Goal: Information Seeking & Learning: Learn about a topic

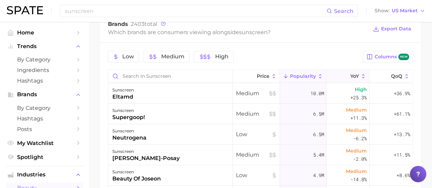
click at [343, 75] on icon at bounding box center [346, 76] width 6 height 6
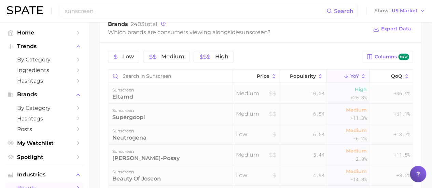
click at [343, 75] on icon at bounding box center [346, 76] width 6 height 6
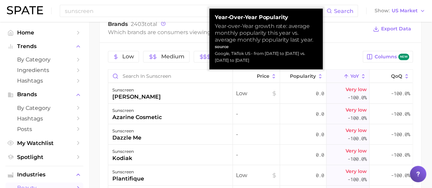
click at [343, 74] on icon at bounding box center [346, 76] width 6 height 6
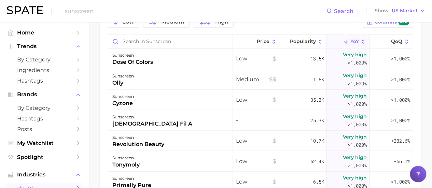
scroll to position [352, 0]
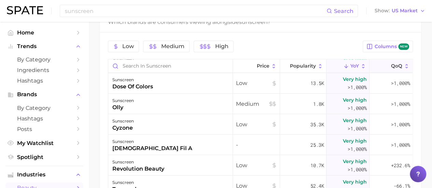
click at [393, 63] on span "QoQ" at bounding box center [396, 65] width 11 height 5
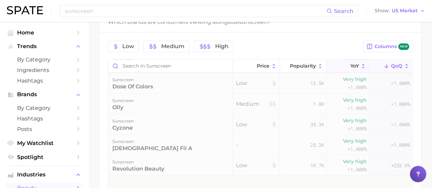
scroll to position [0, 0]
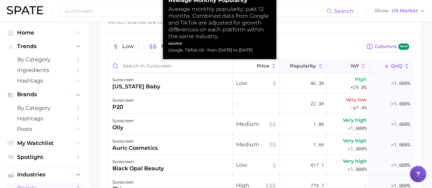
click at [298, 63] on span "Popularity" at bounding box center [303, 65] width 26 height 5
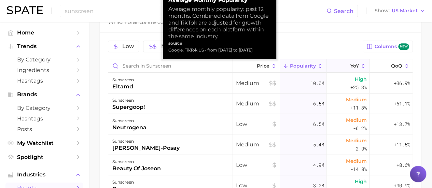
click at [298, 63] on span "Popularity" at bounding box center [303, 65] width 26 height 5
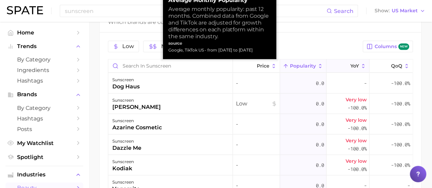
click at [300, 67] on span "Popularity" at bounding box center [303, 65] width 26 height 5
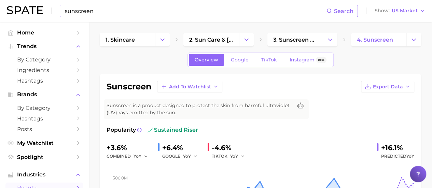
click at [109, 11] on input "sunscreen" at bounding box center [195, 11] width 262 height 12
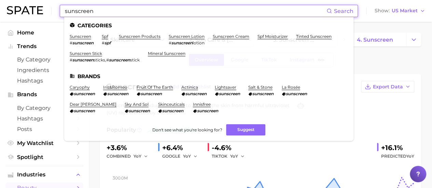
click at [109, 11] on input "sunscreen" at bounding box center [195, 11] width 262 height 12
click at [109, 10] on input "sunscreen" at bounding box center [195, 11] width 262 height 12
click at [110, 9] on input "sunscreen" at bounding box center [195, 11] width 262 height 12
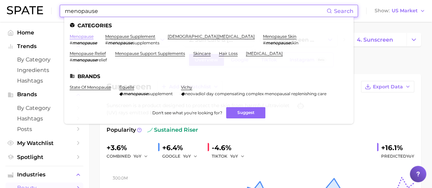
click at [85, 36] on link "menopause" at bounding box center [82, 36] width 24 height 5
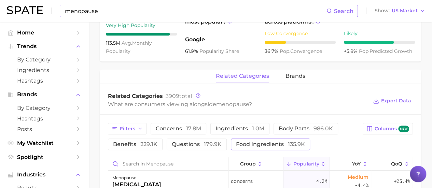
scroll to position [307, 0]
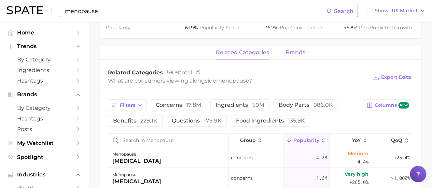
click at [287, 49] on span "brands" at bounding box center [295, 52] width 20 height 6
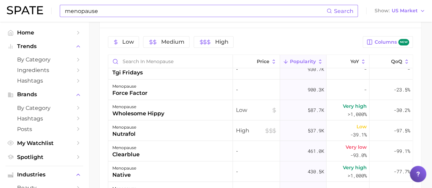
scroll to position [0, 0]
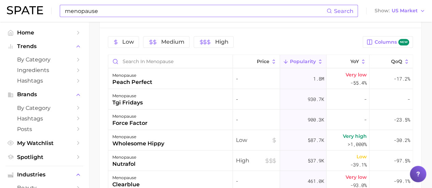
click at [126, 8] on input "menopause" at bounding box center [195, 11] width 262 height 12
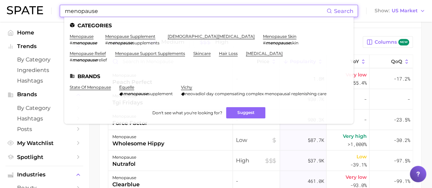
click at [126, 7] on input "menopause" at bounding box center [195, 11] width 262 height 12
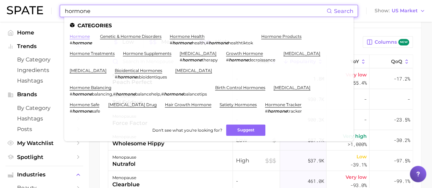
click at [82, 38] on link "hormone" at bounding box center [80, 36] width 20 height 5
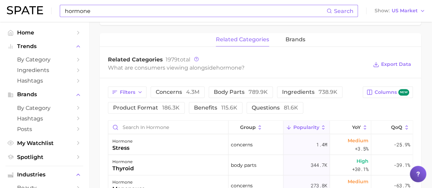
scroll to position [307, 0]
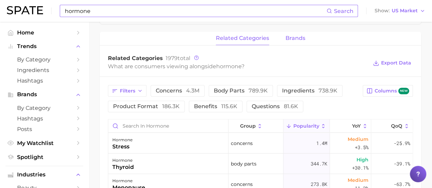
click at [297, 35] on span "brands" at bounding box center [295, 38] width 20 height 6
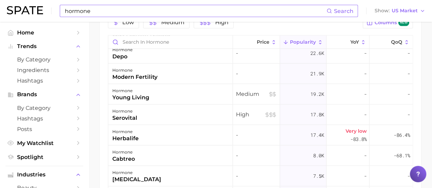
scroll to position [171, 0]
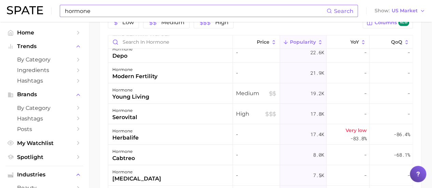
click at [128, 11] on input "hormone" at bounding box center [195, 11] width 262 height 12
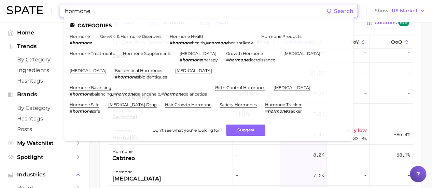
click at [127, 11] on input "hormone" at bounding box center [195, 11] width 262 height 12
drag, startPoint x: 127, startPoint y: 11, endPoint x: 130, endPoint y: 13, distance: 3.6
click at [127, 11] on input "hormone" at bounding box center [195, 11] width 262 height 12
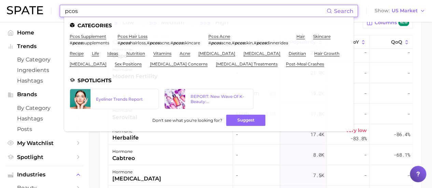
click at [117, 14] on input "pcos" at bounding box center [195, 11] width 262 height 12
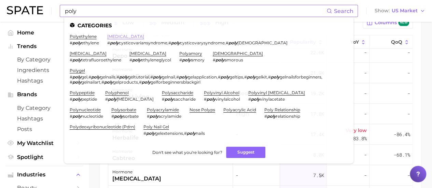
click at [136, 34] on link "[MEDICAL_DATA]" at bounding box center [125, 36] width 37 height 5
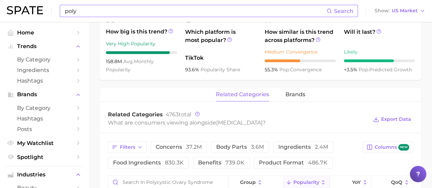
scroll to position [307, 0]
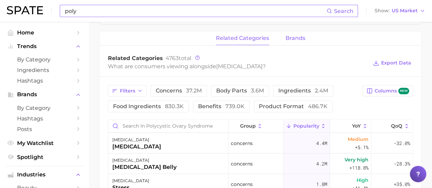
click at [295, 41] on span "brands" at bounding box center [295, 38] width 20 height 6
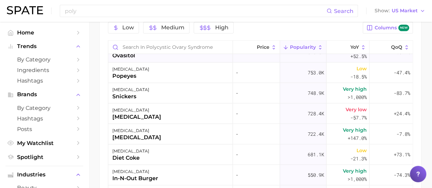
scroll to position [273, 0]
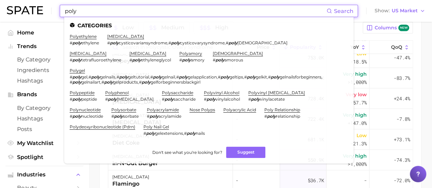
click at [96, 8] on input "poly" at bounding box center [195, 11] width 262 height 12
click at [96, 5] on input "poly" at bounding box center [195, 11] width 262 height 12
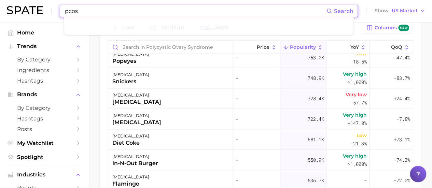
click at [167, 11] on input "pcos" at bounding box center [195, 11] width 262 height 12
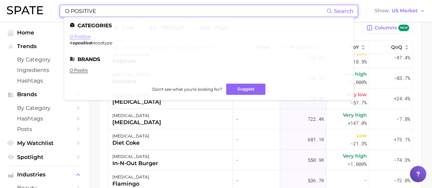
type input "O POSITIVE"
click at [79, 36] on link "o positive" at bounding box center [80, 36] width 21 height 5
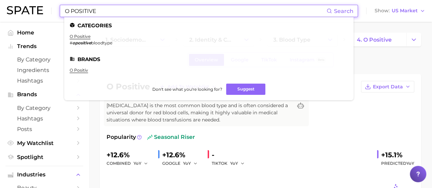
click at [70, 8] on input "O POSITIVE" at bounding box center [195, 11] width 262 height 12
click at [81, 70] on link "o positiv" at bounding box center [79, 70] width 18 height 5
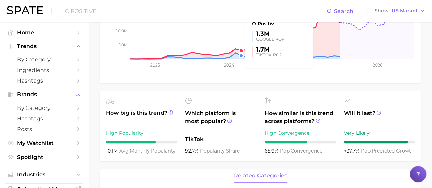
scroll to position [171, 0]
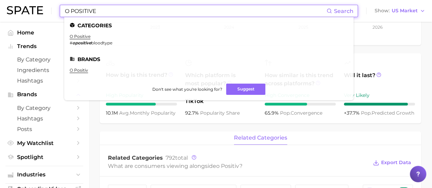
click at [158, 13] on input "O POSITIVE" at bounding box center [195, 11] width 262 height 12
click at [157, 13] on input "O POSITIVE" at bounding box center [195, 11] width 262 height 12
click at [158, 12] on input "O POSITIVE" at bounding box center [195, 11] width 262 height 12
click at [158, 11] on input "O POSITIVE" at bounding box center [195, 11] width 262 height 12
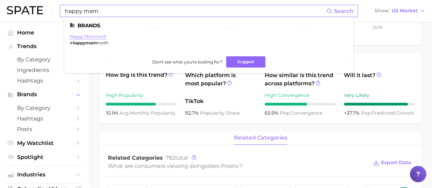
click at [100, 38] on link "happy mammoth" at bounding box center [88, 36] width 37 height 5
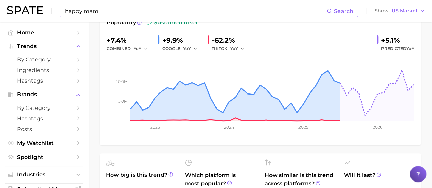
scroll to position [68, 0]
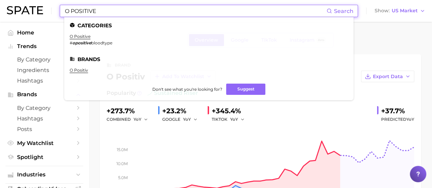
click at [115, 11] on input "O POSITIVE" at bounding box center [195, 11] width 262 height 12
click at [115, 10] on input "O POSITIVE" at bounding box center [195, 11] width 262 height 12
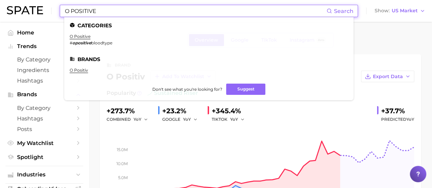
click at [115, 10] on input "O POSITIVE" at bounding box center [195, 11] width 262 height 12
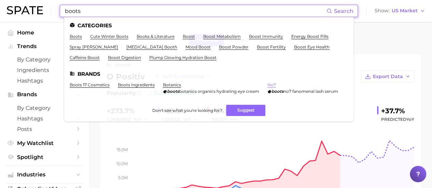
click at [267, 87] on link "no7" at bounding box center [271, 84] width 9 height 5
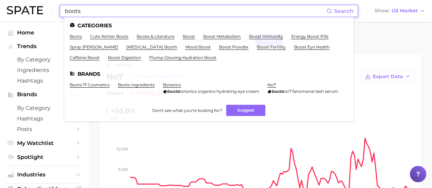
click at [154, 11] on input "boots" at bounding box center [195, 11] width 262 height 12
click at [154, 10] on input "boots" at bounding box center [195, 11] width 262 height 12
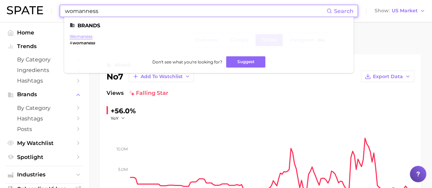
click at [82, 37] on link "womaness" at bounding box center [81, 36] width 23 height 5
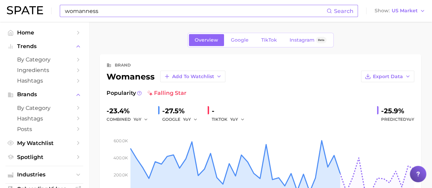
click at [93, 10] on input "womanness" at bounding box center [195, 11] width 262 height 12
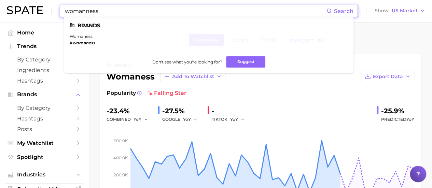
click at [94, 10] on input "womanness" at bounding box center [195, 11] width 262 height 12
click at [94, 9] on input "womanness" at bounding box center [195, 11] width 262 height 12
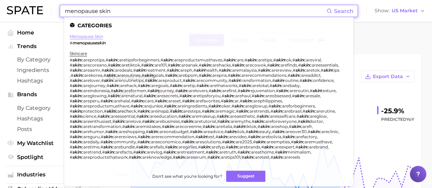
type input "menopause skin"
click at [98, 35] on link "menopause skin" at bounding box center [86, 36] width 33 height 5
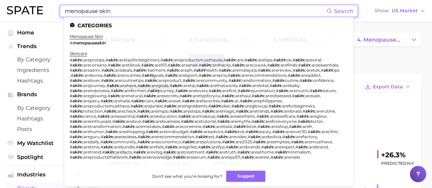
click at [173, 13] on input "menopause skin" at bounding box center [195, 11] width 262 height 12
click at [90, 38] on link "menopause skin" at bounding box center [86, 36] width 33 height 5
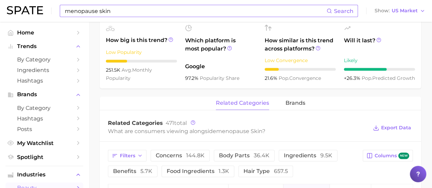
scroll to position [239, 0]
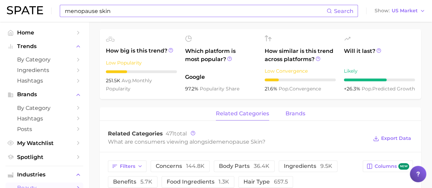
click at [300, 115] on span "brands" at bounding box center [295, 114] width 20 height 6
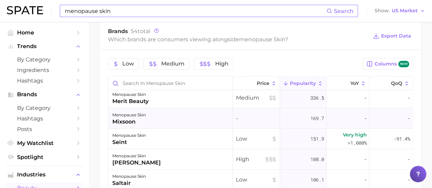
scroll to position [137, 0]
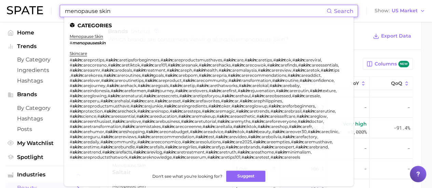
click at [135, 8] on input "menopause skin" at bounding box center [195, 11] width 262 height 12
click at [85, 52] on link "skincare" at bounding box center [78, 53] width 17 height 5
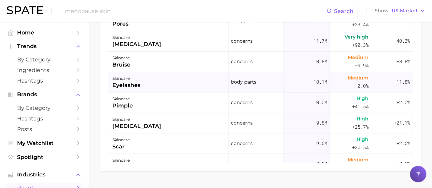
scroll to position [102, 0]
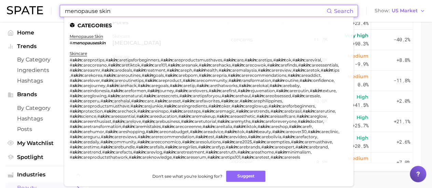
click at [126, 4] on div "menopause skin Search Categories menopause skin # menopauseskin skincare # skin…" at bounding box center [216, 11] width 418 height 22
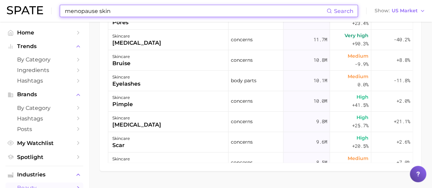
click at [126, 4] on div "menopause skin Search Show US Market" at bounding box center [216, 11] width 418 height 22
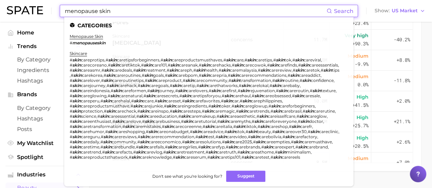
click at [124, 11] on input "menopause skin" at bounding box center [195, 11] width 262 height 12
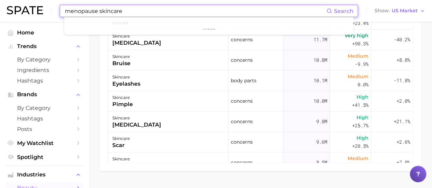
type input "menopause skincare"
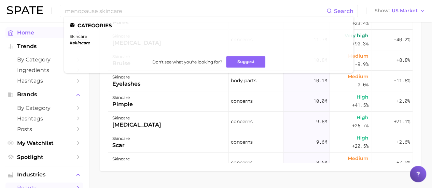
click at [74, 36] on link "skincare" at bounding box center [78, 36] width 17 height 5
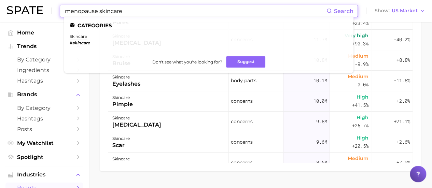
click at [174, 14] on input "menopause skincare" at bounding box center [195, 11] width 262 height 12
click at [79, 35] on link "skincare" at bounding box center [78, 36] width 17 height 5
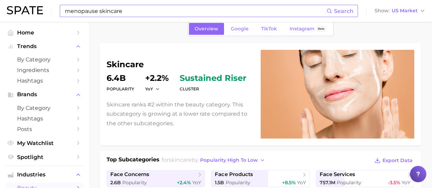
scroll to position [0, 0]
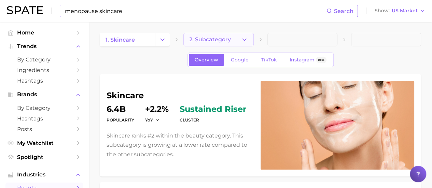
click at [238, 38] on button "2. Subcategory" at bounding box center [218, 40] width 70 height 14
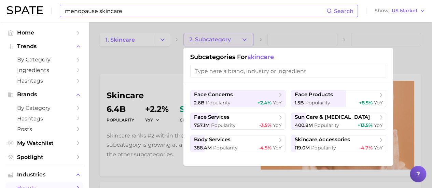
click at [276, 29] on div at bounding box center [216, 94] width 432 height 188
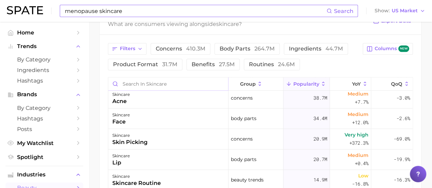
scroll to position [34, 0]
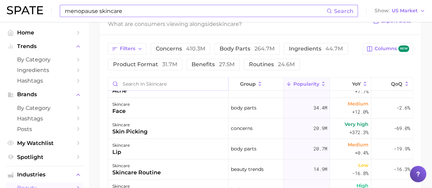
click at [140, 79] on input "Search in skincare" at bounding box center [168, 83] width 120 height 13
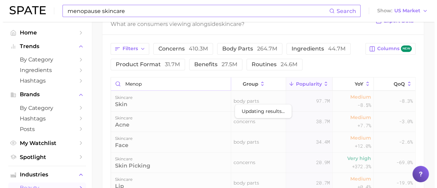
scroll to position [258, 0]
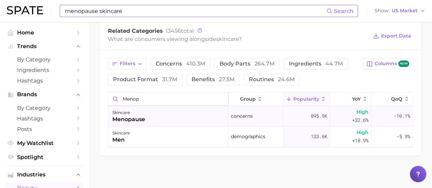
type input "menop"
click at [177, 122] on div "skincare menopause" at bounding box center [168, 116] width 120 height 20
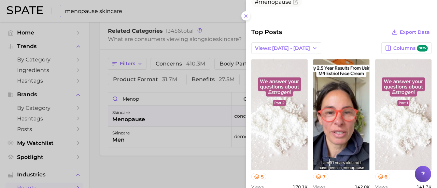
scroll to position [229, 0]
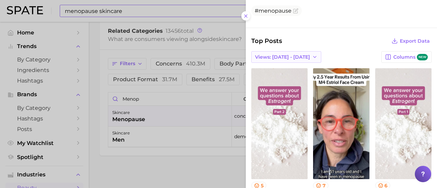
click at [299, 59] on button "Views: Aug 31 - Sep 7" at bounding box center [286, 57] width 70 height 12
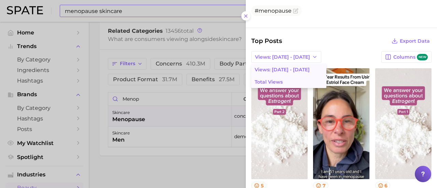
click at [284, 76] on button "Total Views" at bounding box center [288, 82] width 75 height 12
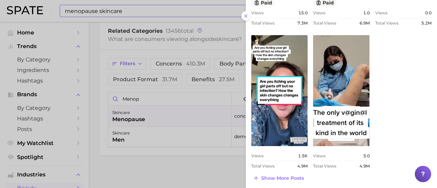
scroll to position [413, 0]
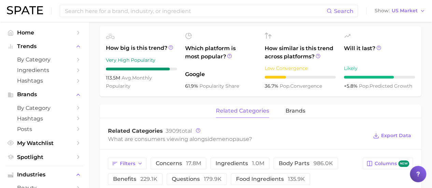
scroll to position [273, 0]
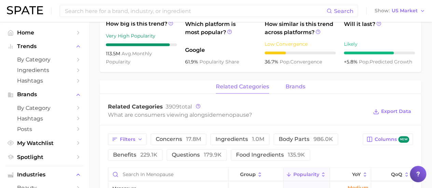
click at [288, 84] on span "brands" at bounding box center [295, 87] width 20 height 6
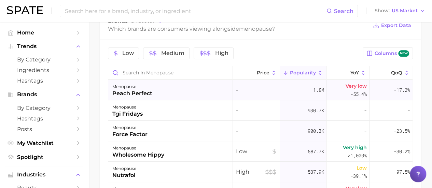
scroll to position [375, 0]
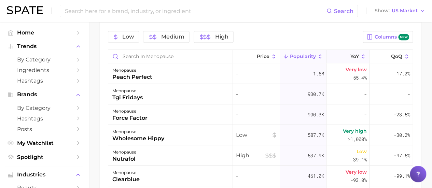
click at [353, 54] on span "YoY" at bounding box center [354, 56] width 9 height 5
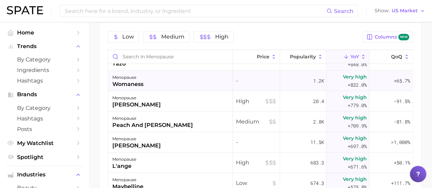
scroll to position [1092, 0]
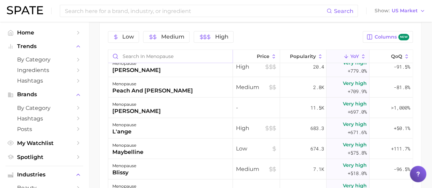
click at [146, 50] on input "Search in menopause" at bounding box center [170, 56] width 124 height 13
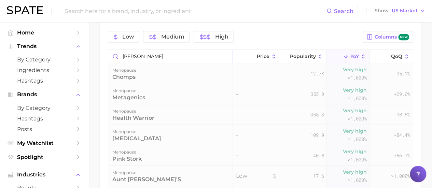
scroll to position [336, 0]
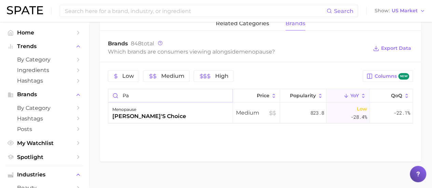
type input "p"
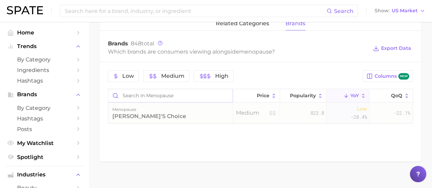
scroll to position [375, 0]
